Goal: Transaction & Acquisition: Purchase product/service

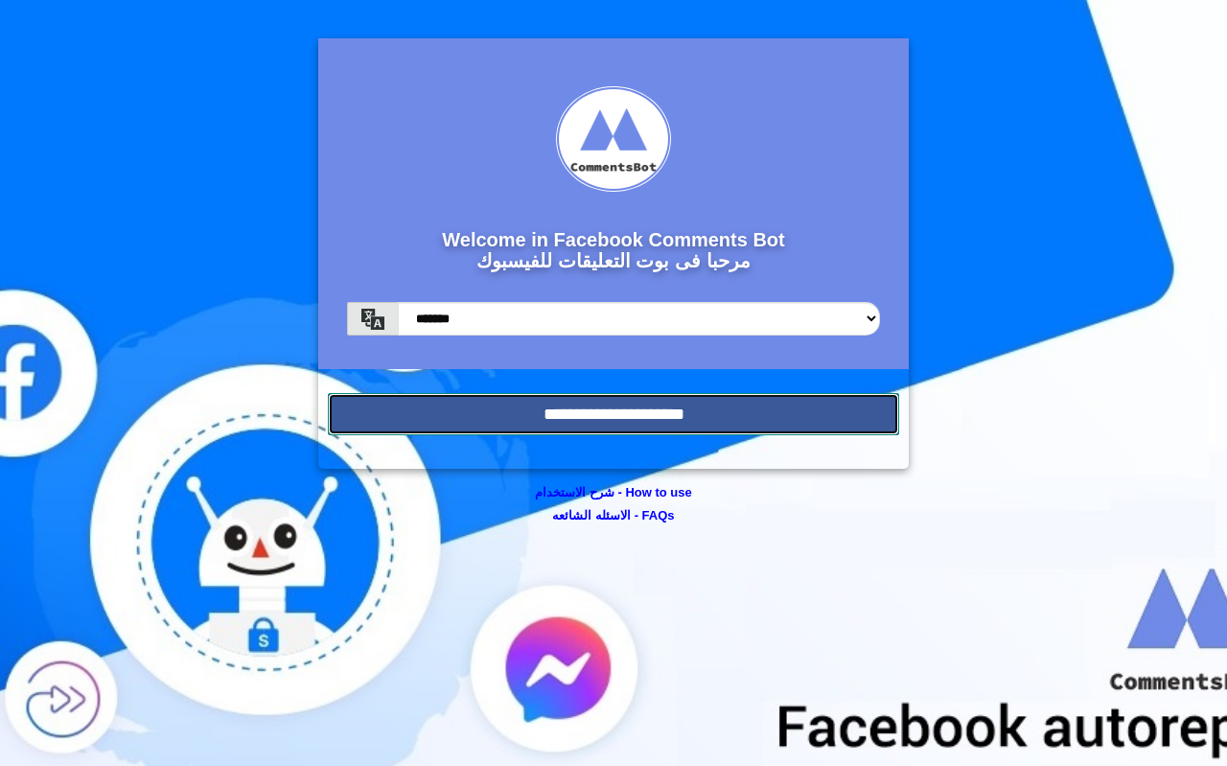
click at [494, 429] on input "**********" at bounding box center [613, 414] width 571 height 42
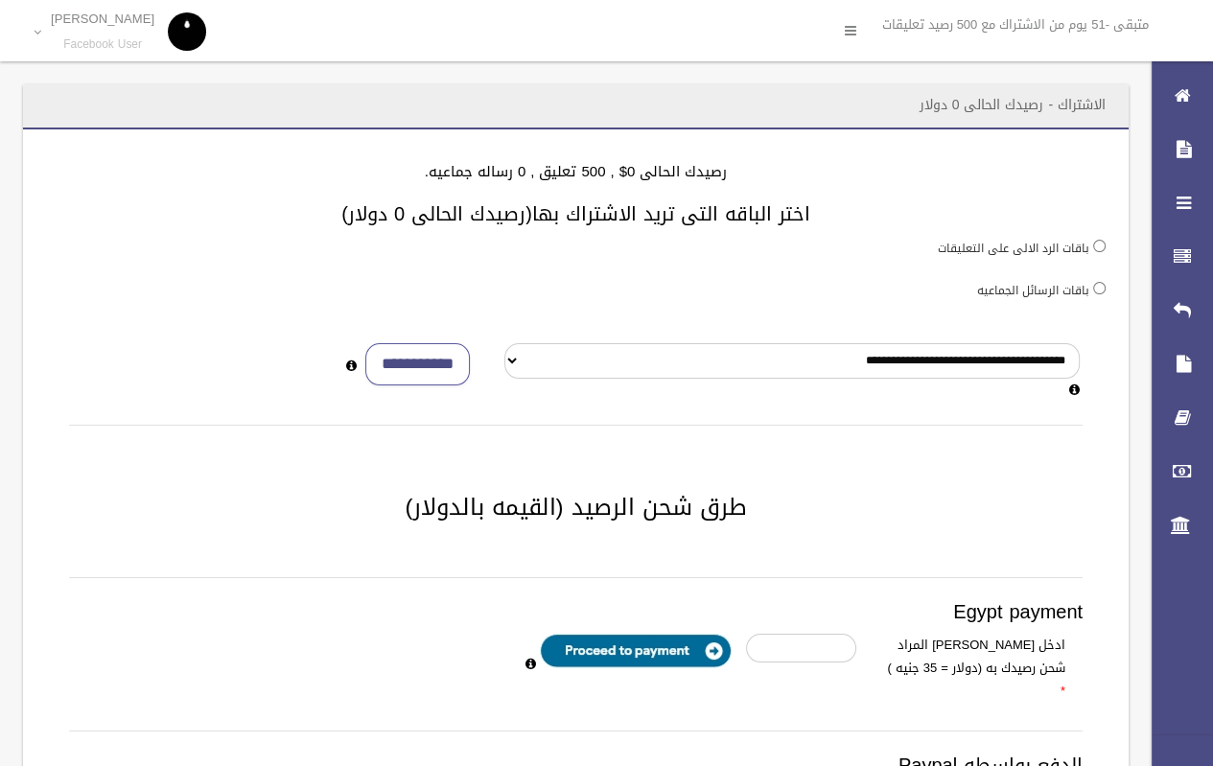
click at [799, 671] on div "ادخل [PERSON_NAME] المراد شحن رصيدك به (دولار = 35 جنيه )" at bounding box center [662, 671] width 864 height 74
click at [809, 648] on input "number" at bounding box center [801, 648] width 110 height 29
type input "*"
